Goal: Use online tool/utility: Use online tool/utility

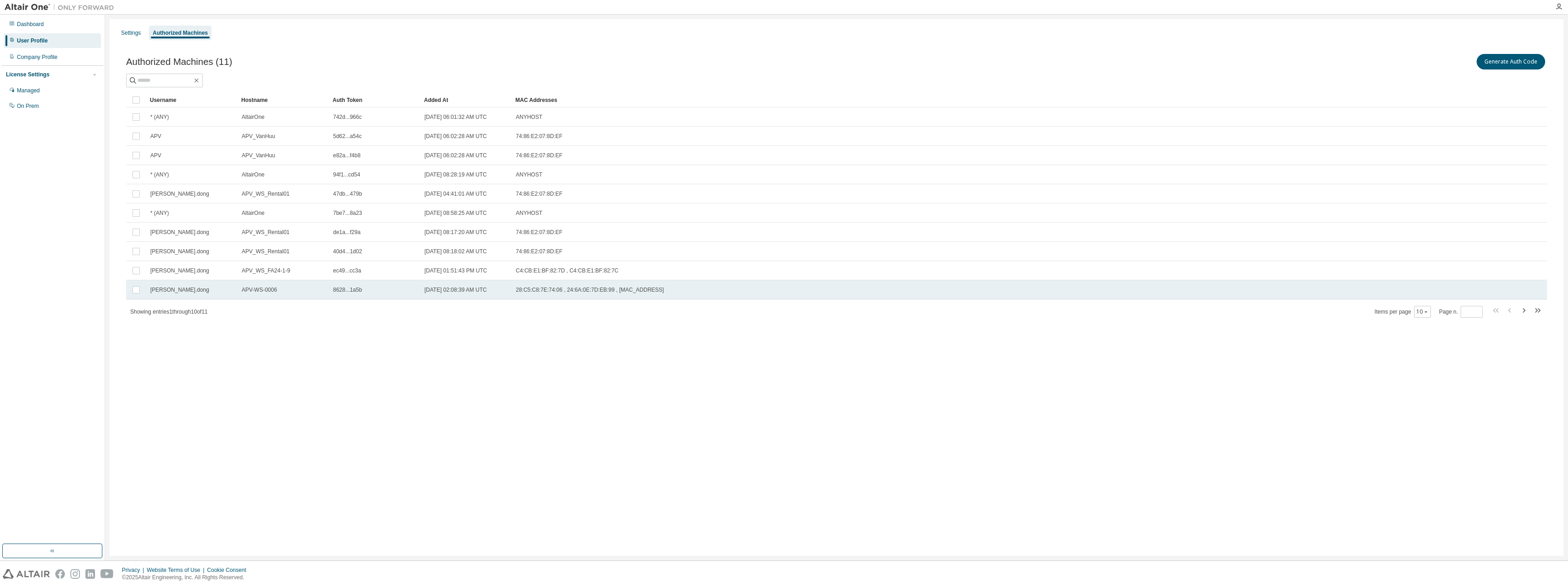
click at [1366, 289] on div "28:C5:C8:7E:74:06 , 24:6A:0E:7D:EB:99 , 50:2B:73:94:33:73" at bounding box center [983, 289] width 935 height 7
click at [1454, 61] on button "Generate Auth Code" at bounding box center [1442, 61] width 68 height 15
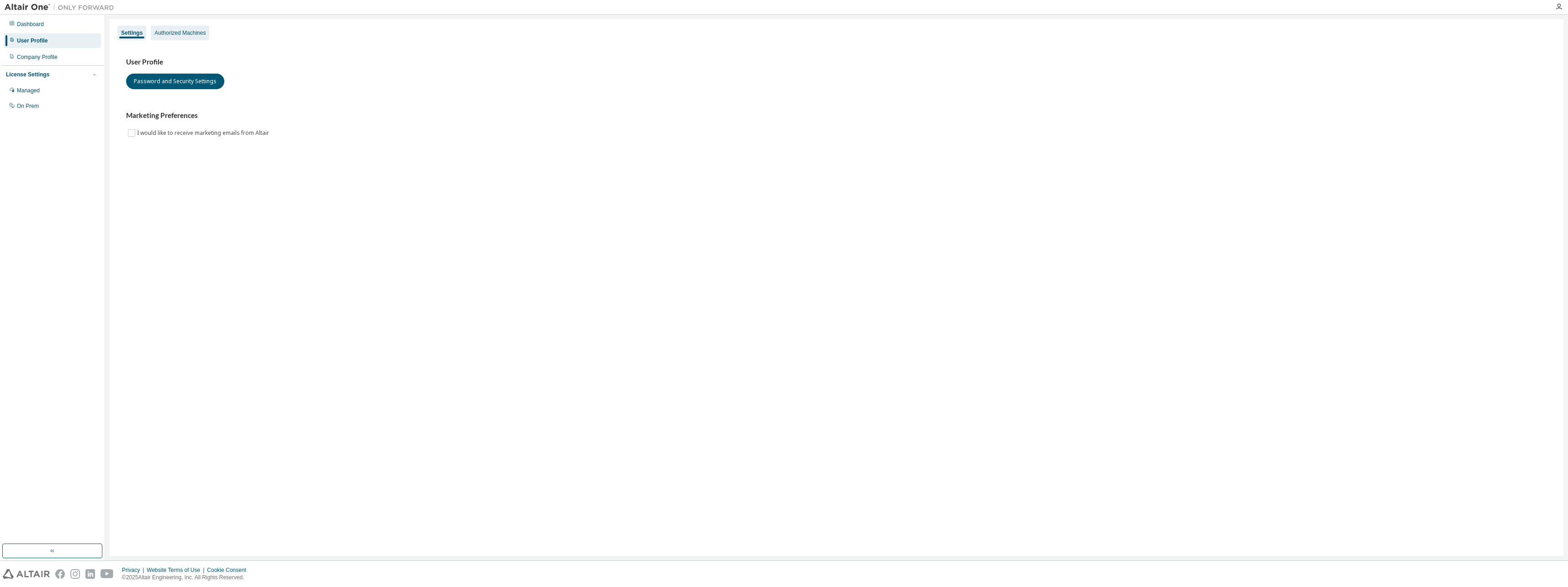
click at [190, 33] on div "Authorized Machines" at bounding box center [180, 33] width 51 height 7
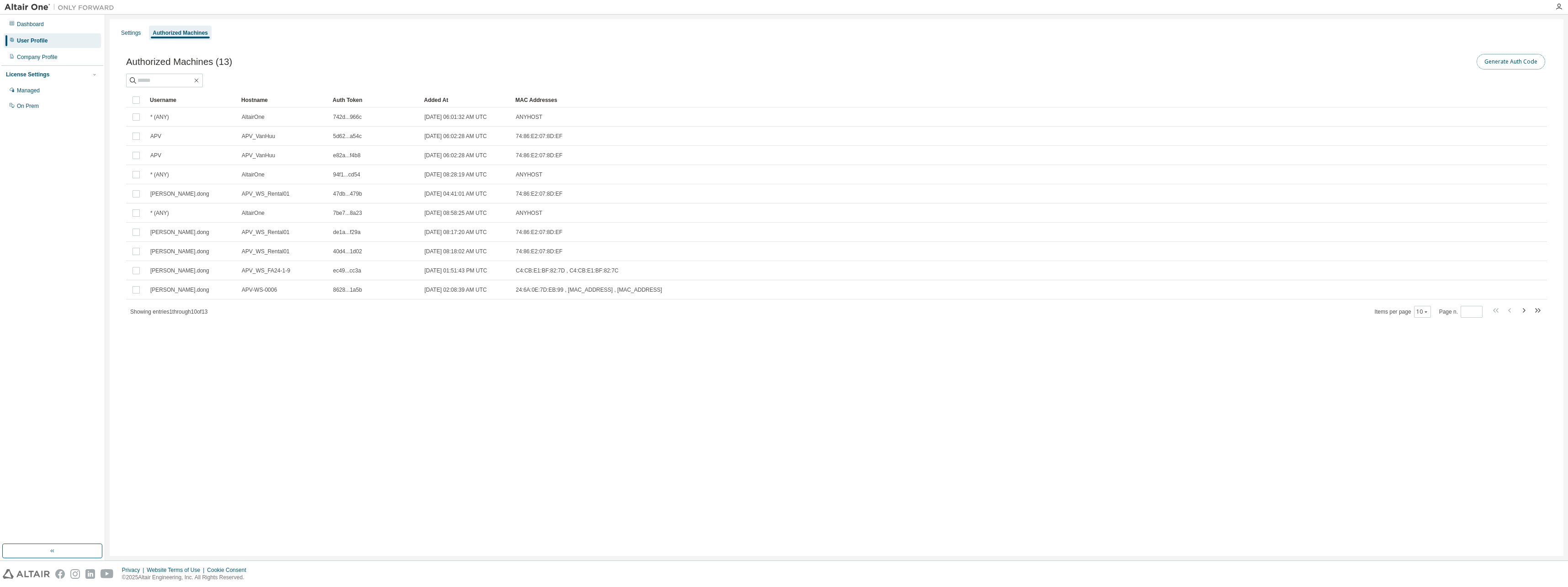
click at [1506, 58] on button "Generate Auth Code" at bounding box center [1511, 61] width 68 height 15
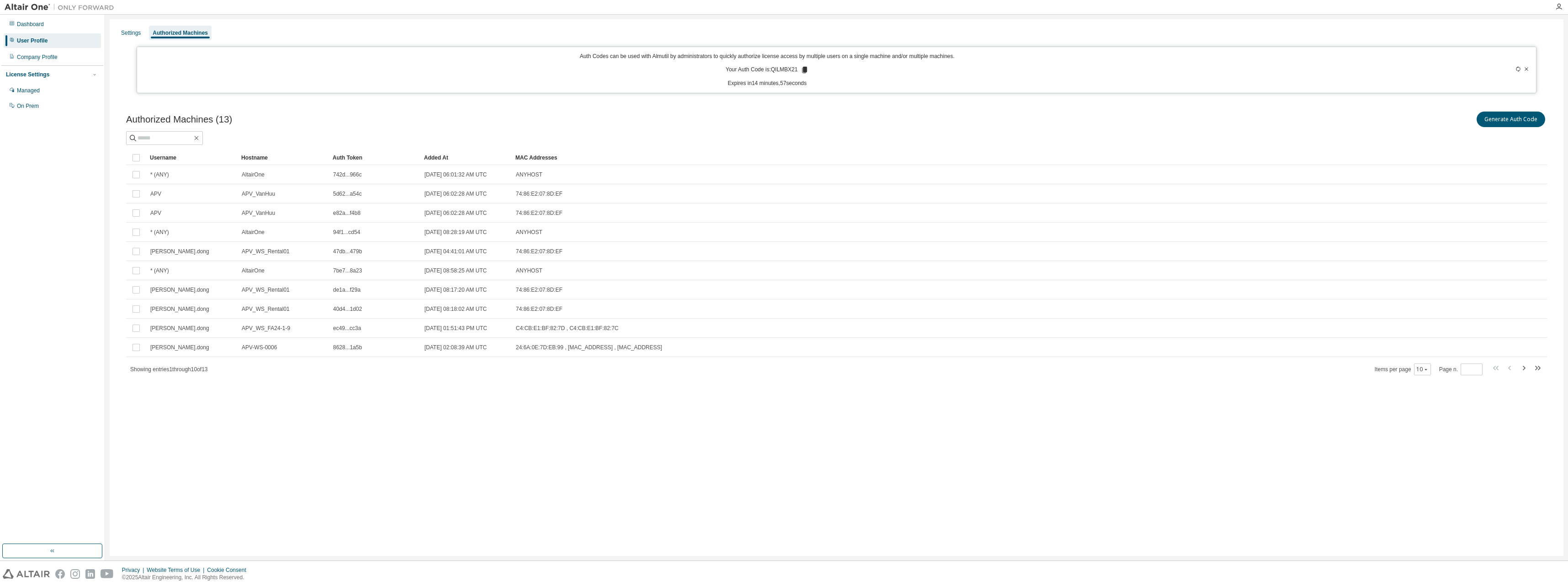
click at [804, 71] on icon at bounding box center [805, 70] width 5 height 7
